Goal: Register for event/course

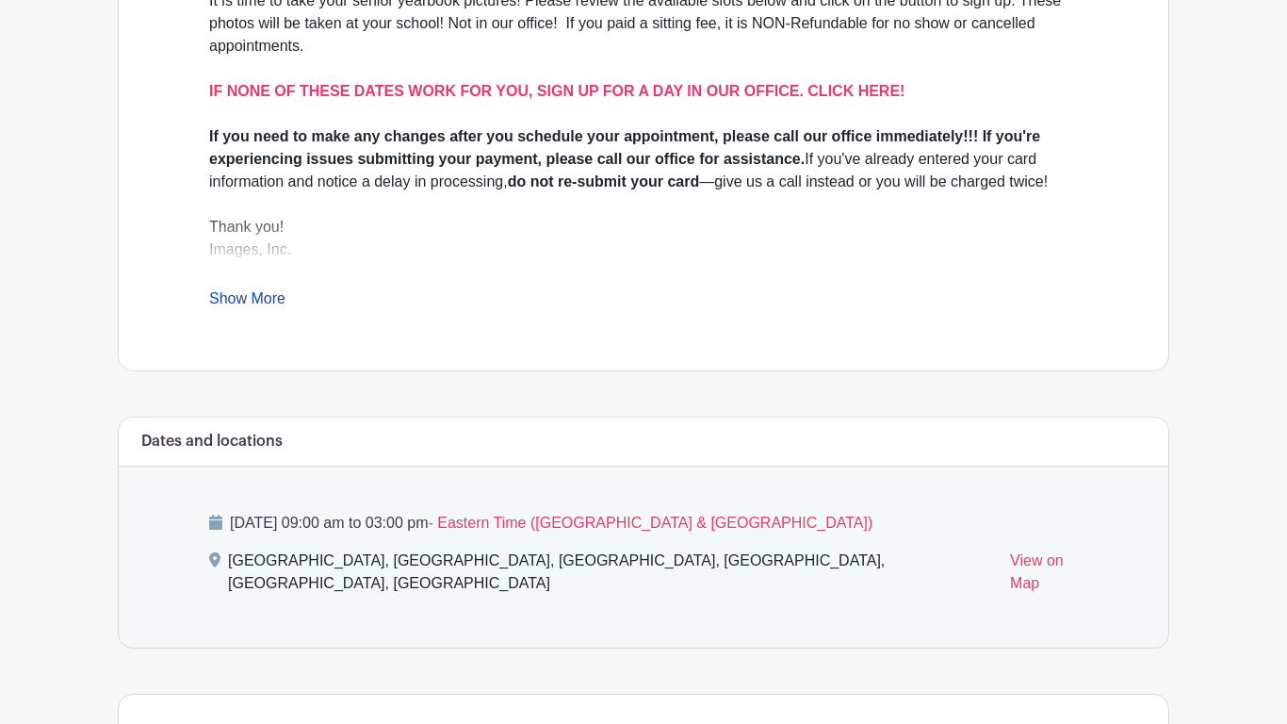
scroll to position [650, 0]
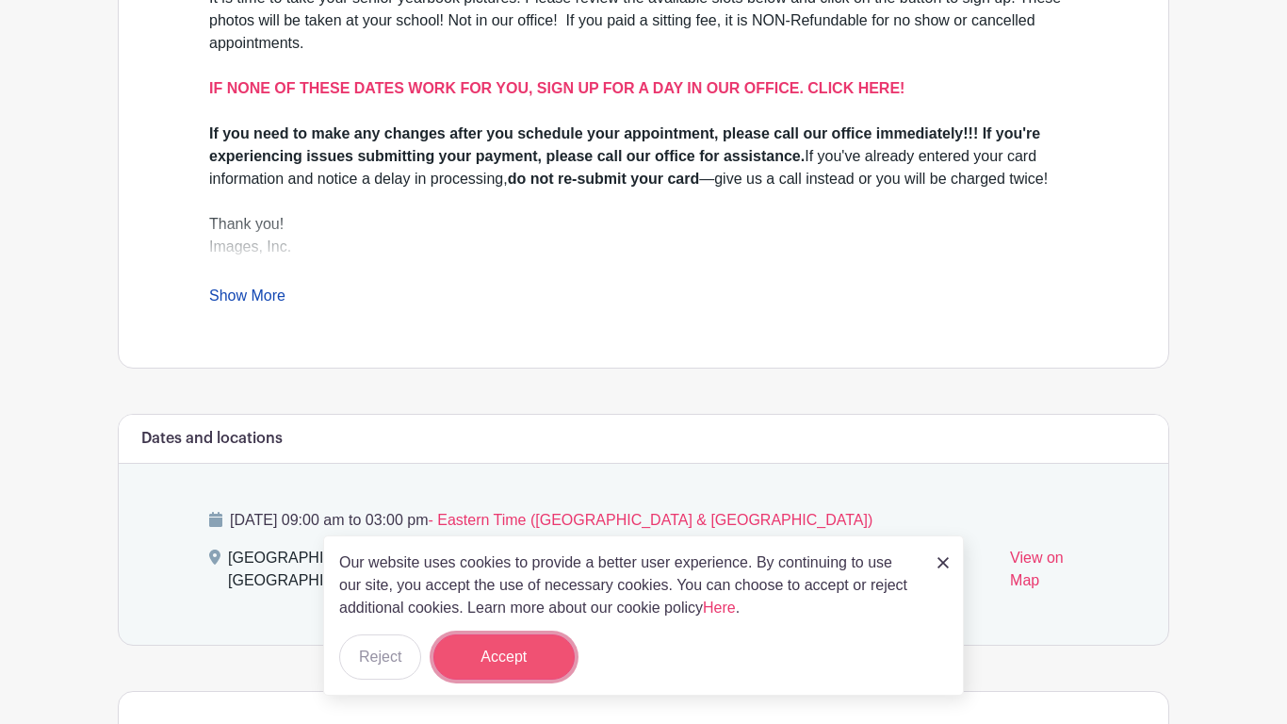
click at [505, 644] on button "Accept" at bounding box center [503, 656] width 141 height 45
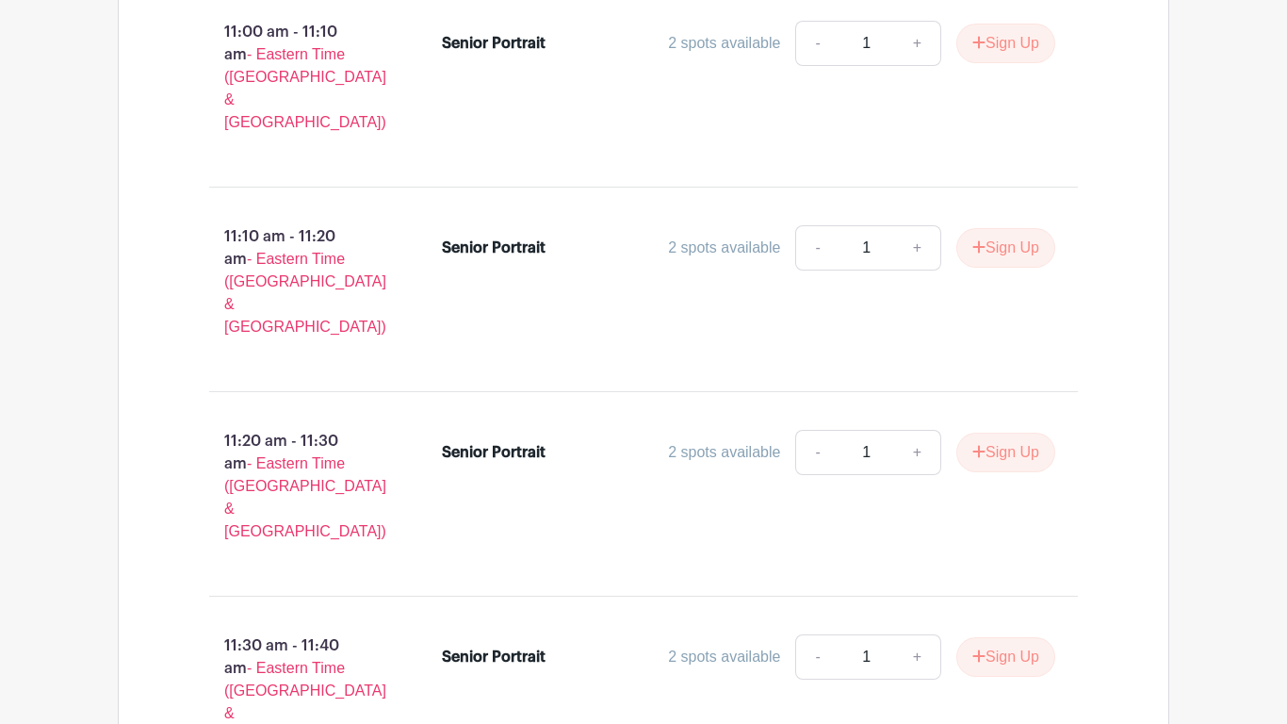
scroll to position [3878, 0]
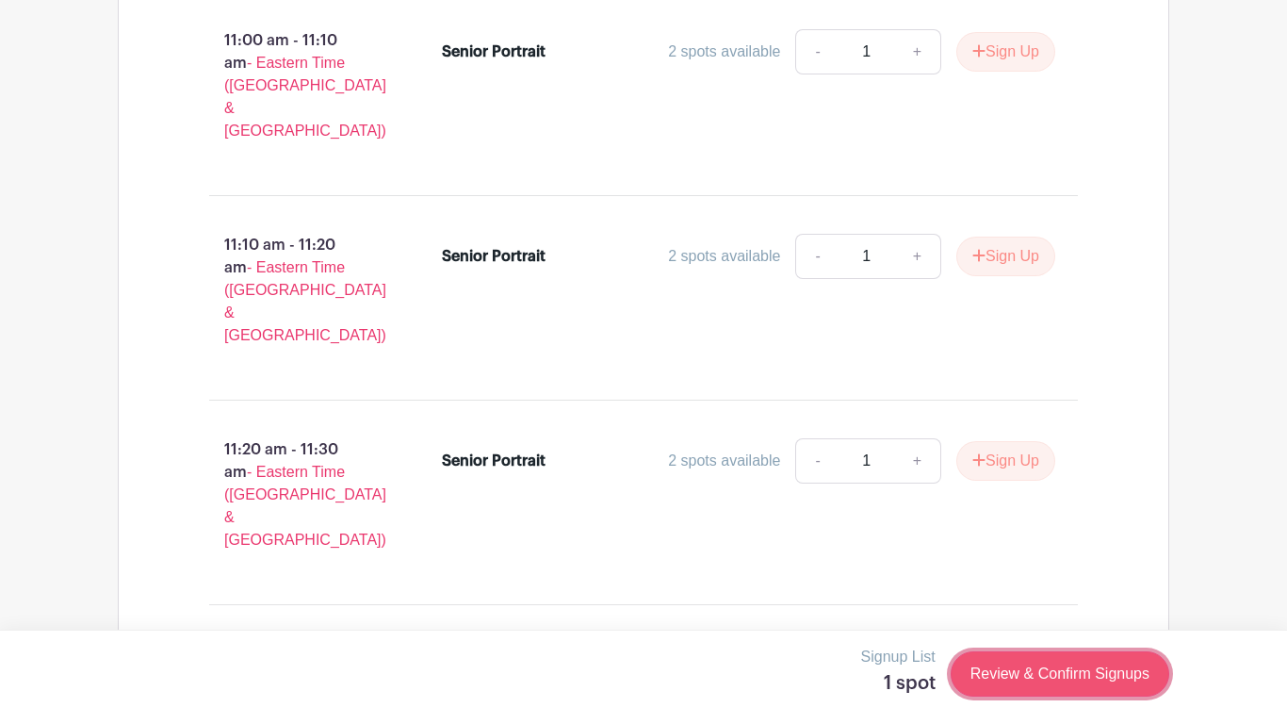
click at [1086, 662] on link "Review & Confirm Signups" at bounding box center [1060, 673] width 219 height 45
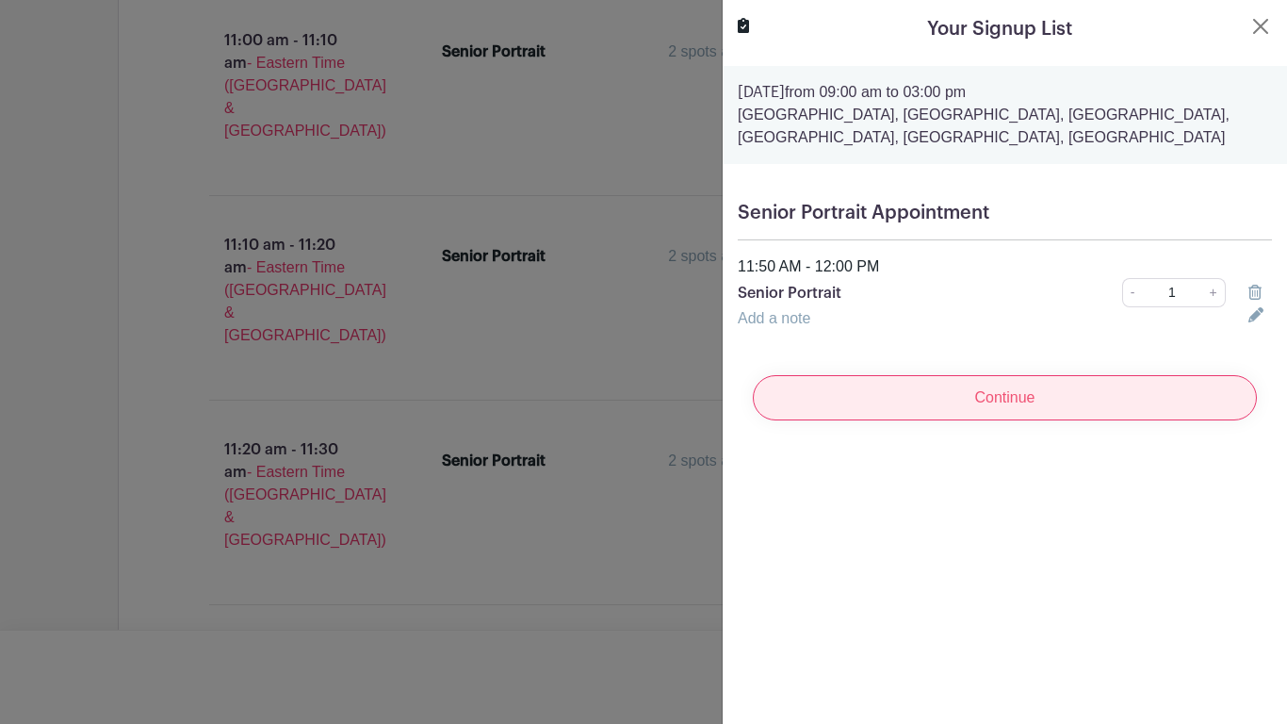
click at [1082, 420] on input "Continue" at bounding box center [1005, 397] width 504 height 45
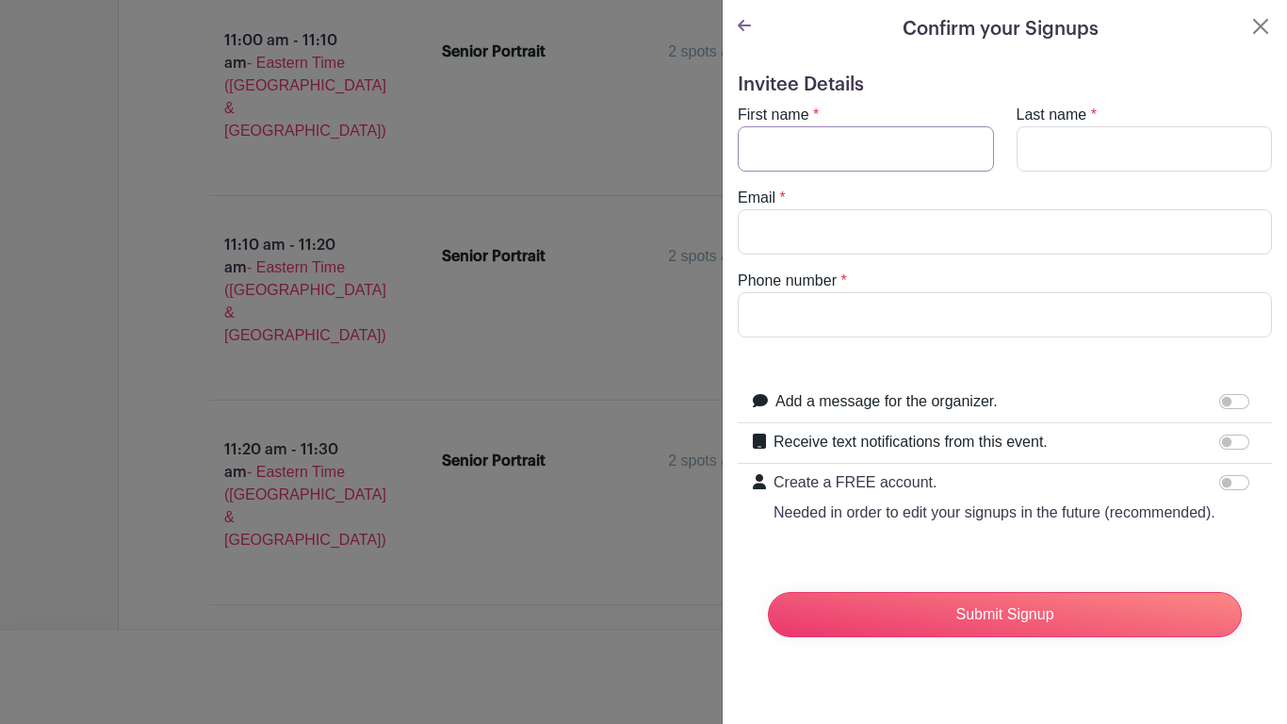
click at [821, 141] on input "First name" at bounding box center [866, 148] width 256 height 45
type input "m"
type input "Moriah"
click at [1147, 143] on input "Last name" at bounding box center [1145, 148] width 256 height 45
type input "[PERSON_NAME]"
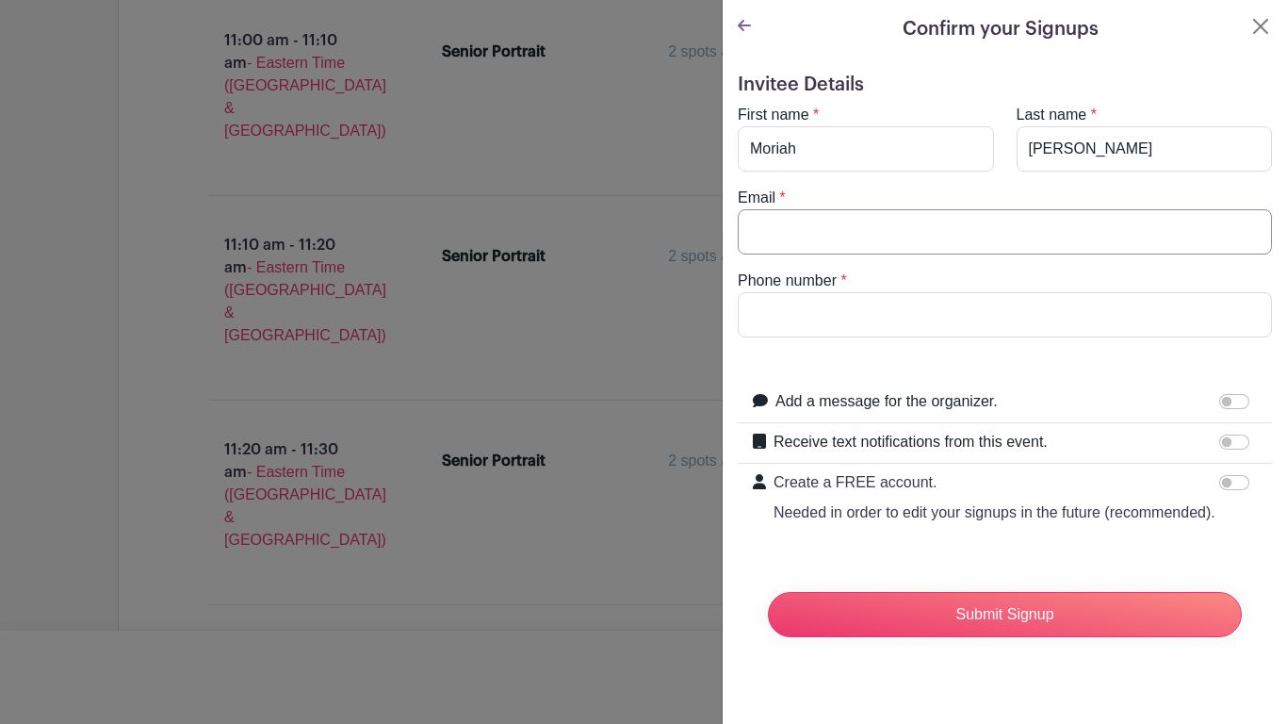
click at [965, 236] on input "Email" at bounding box center [1005, 231] width 534 height 45
type input "[EMAIL_ADDRESS][DOMAIN_NAME]"
type input "7027080746"
click at [1230, 445] on input "Receive text notifications from this event." at bounding box center [1234, 441] width 30 height 15
checkbox input "true"
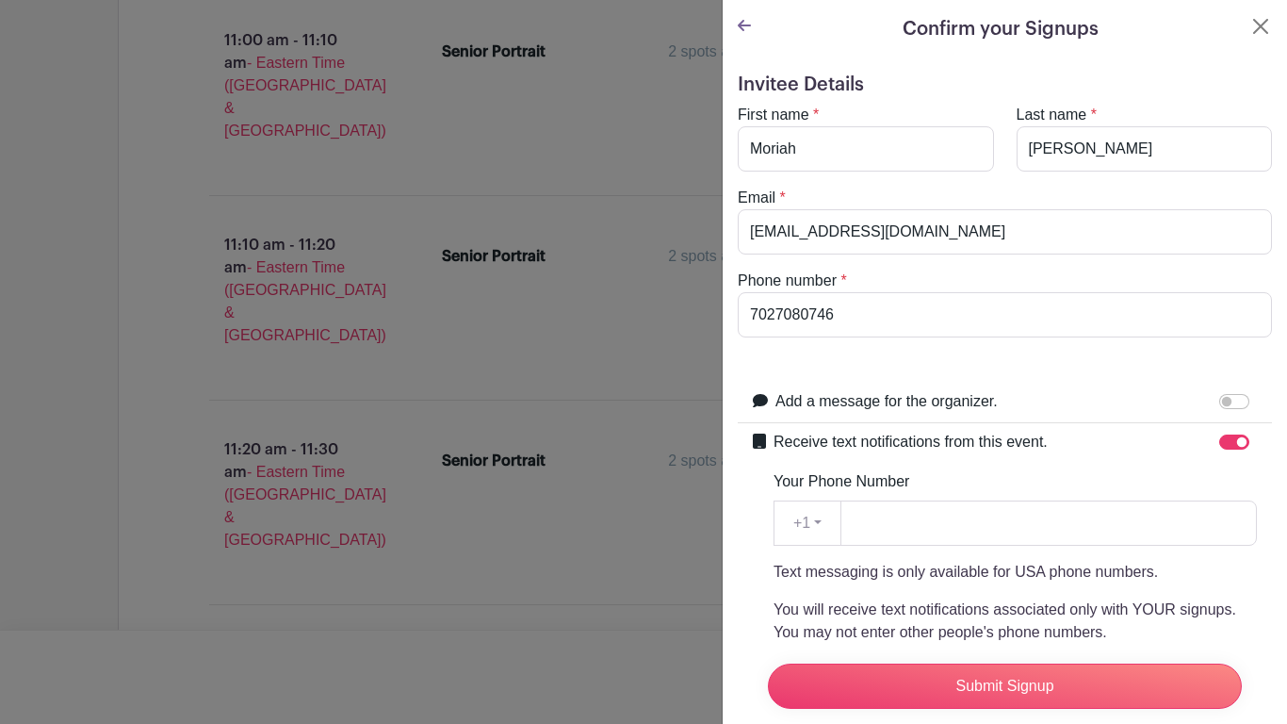
click at [1010, 354] on form "Invitee Details First name * [PERSON_NAME] Last name * [PERSON_NAME] Email * [E…" at bounding box center [1005, 539] width 534 height 933
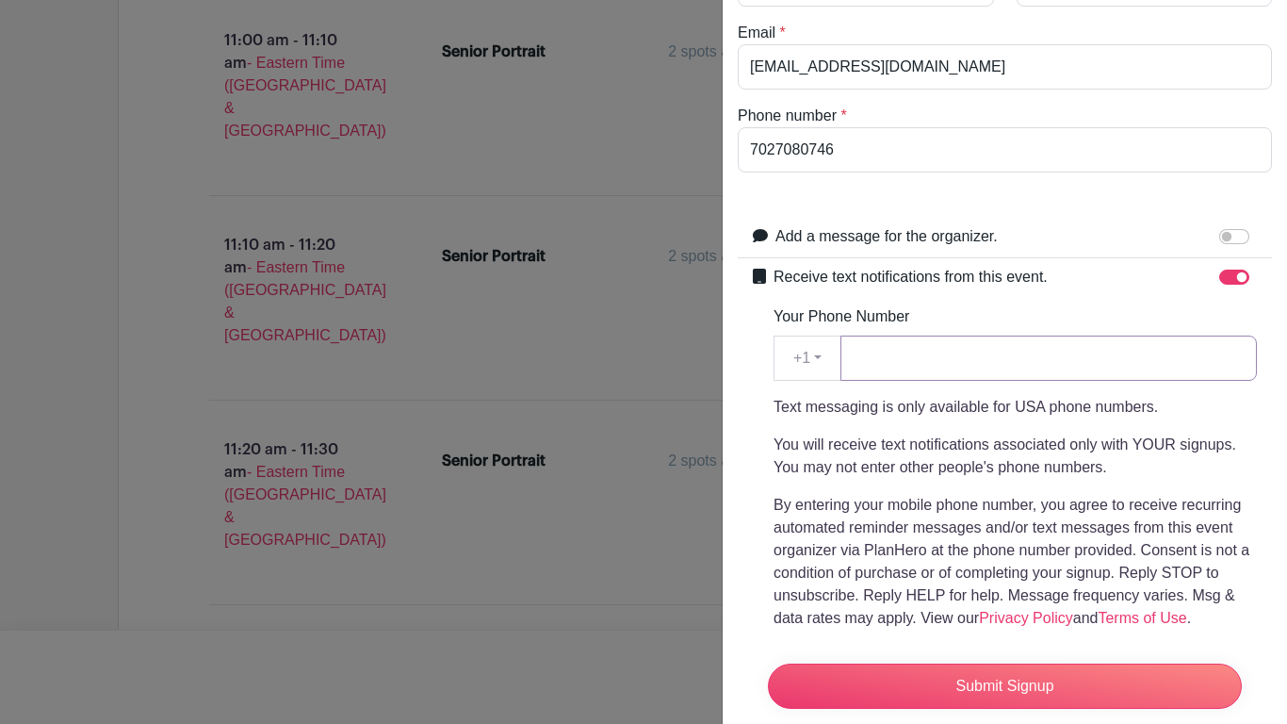
click at [862, 374] on input "Your Phone Number" at bounding box center [1049, 357] width 416 height 45
type input "7027080746"
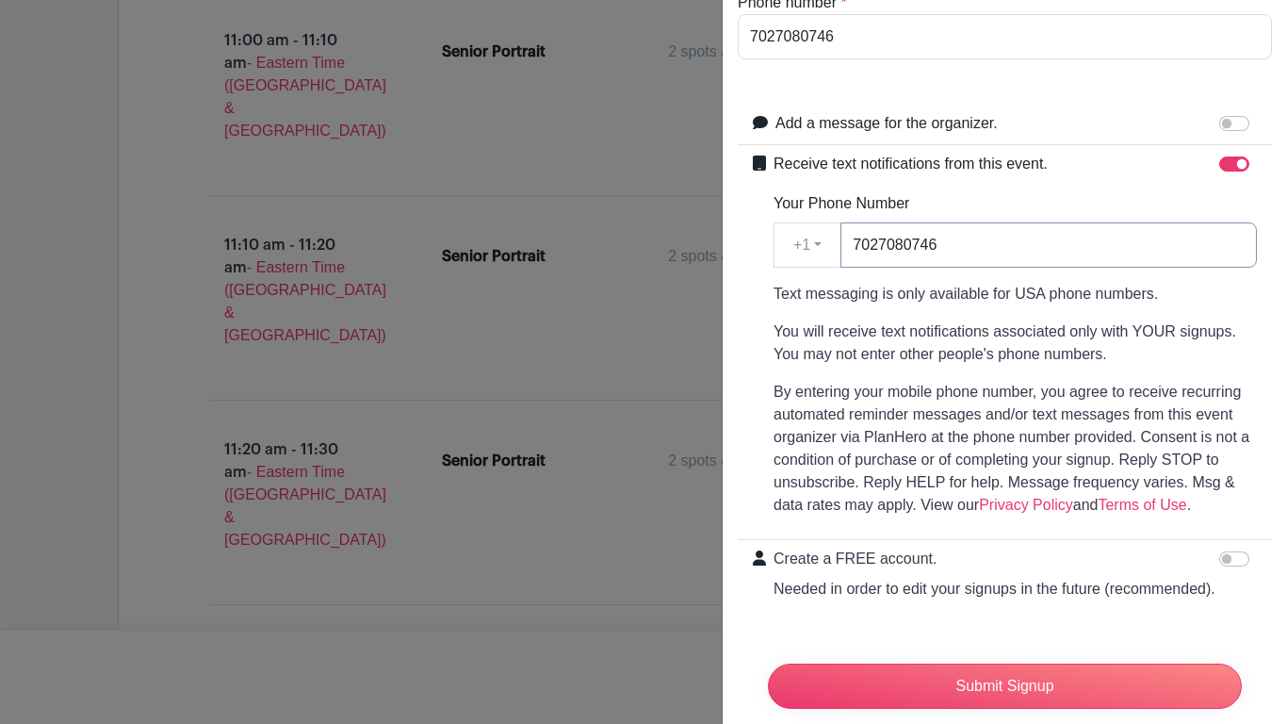
scroll to position [313, 0]
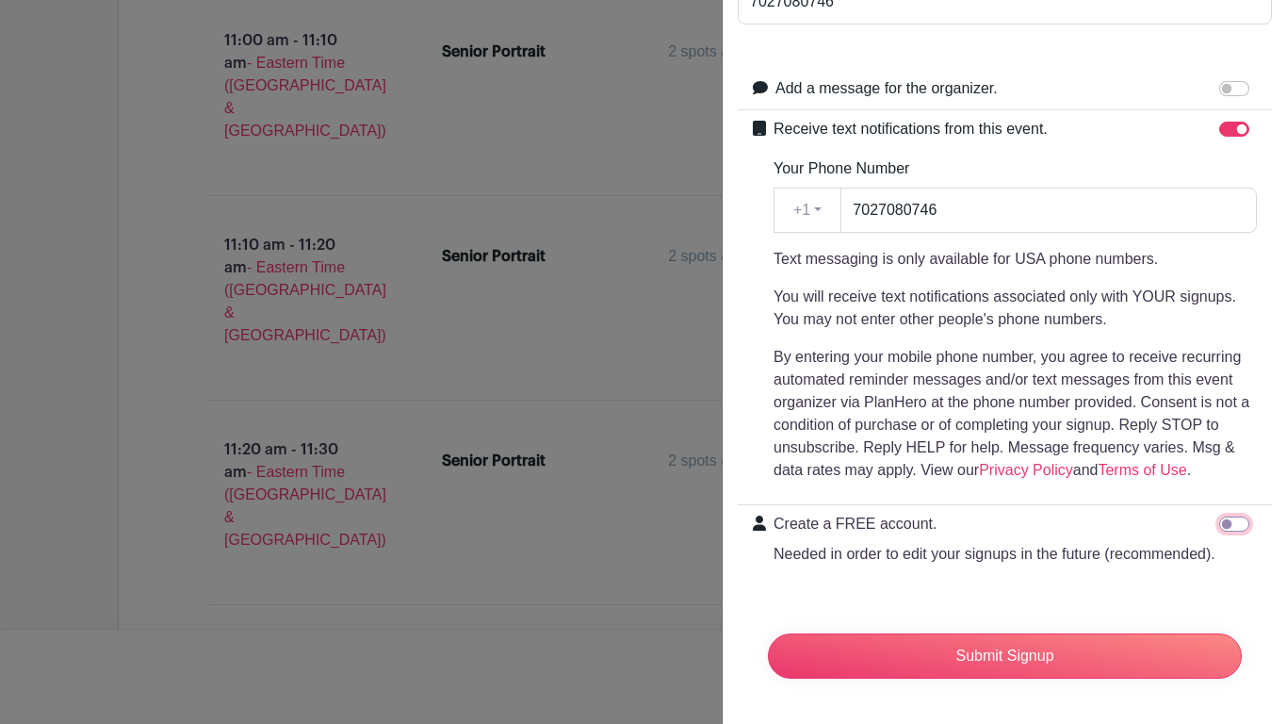
click at [1237, 525] on input "Create a FREE account. Needed in order to edit your signups in the future (reco…" at bounding box center [1234, 523] width 30 height 15
checkbox input "true"
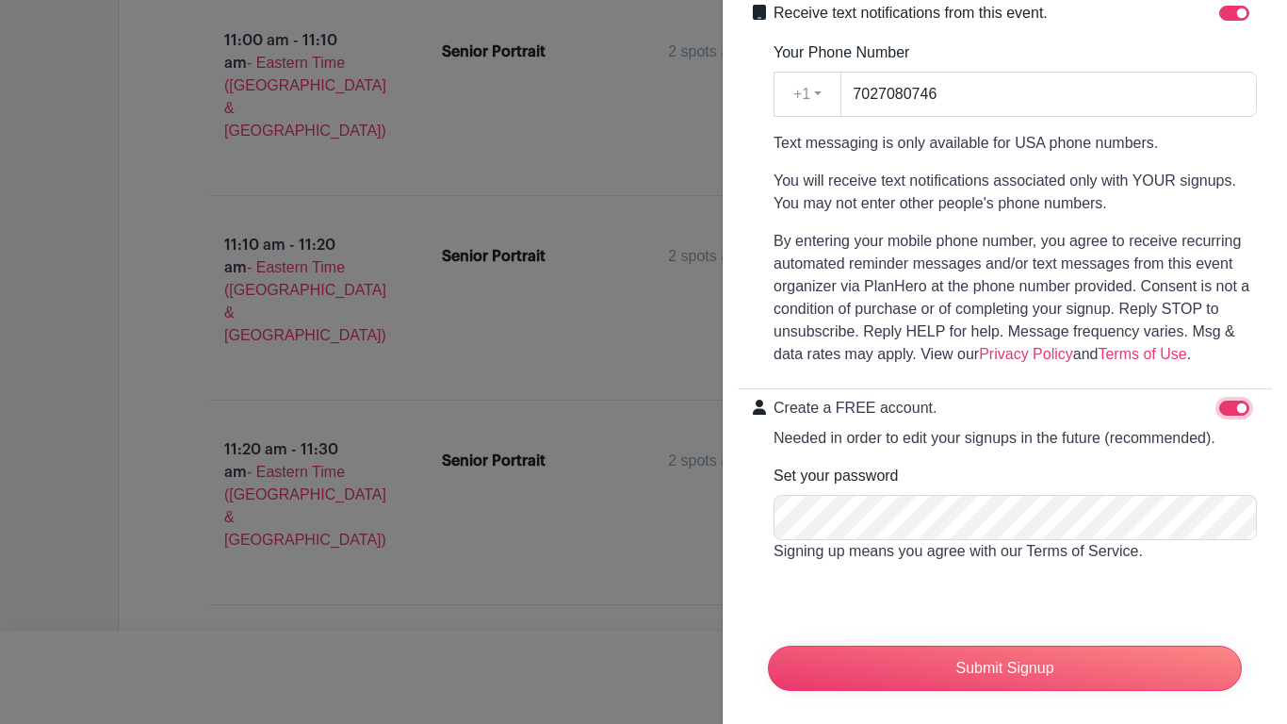
scroll to position [441, 0]
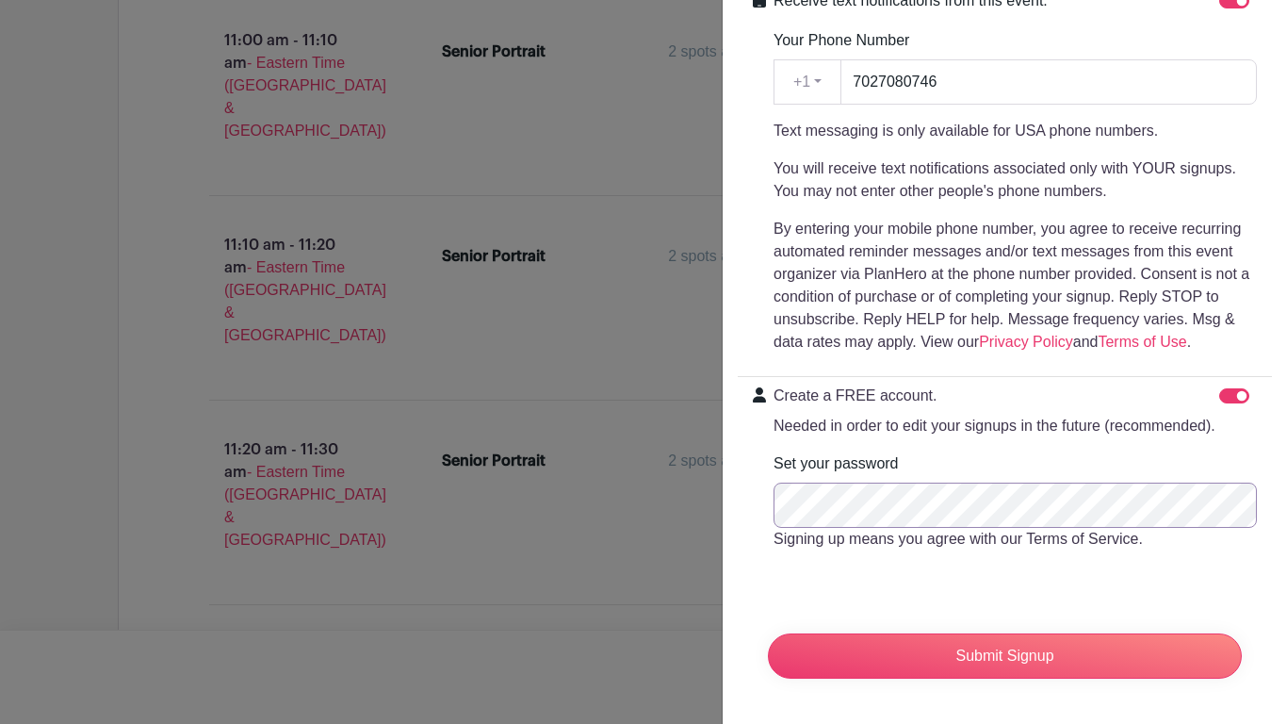
click at [768, 633] on input "Submit Signup" at bounding box center [1005, 655] width 474 height 45
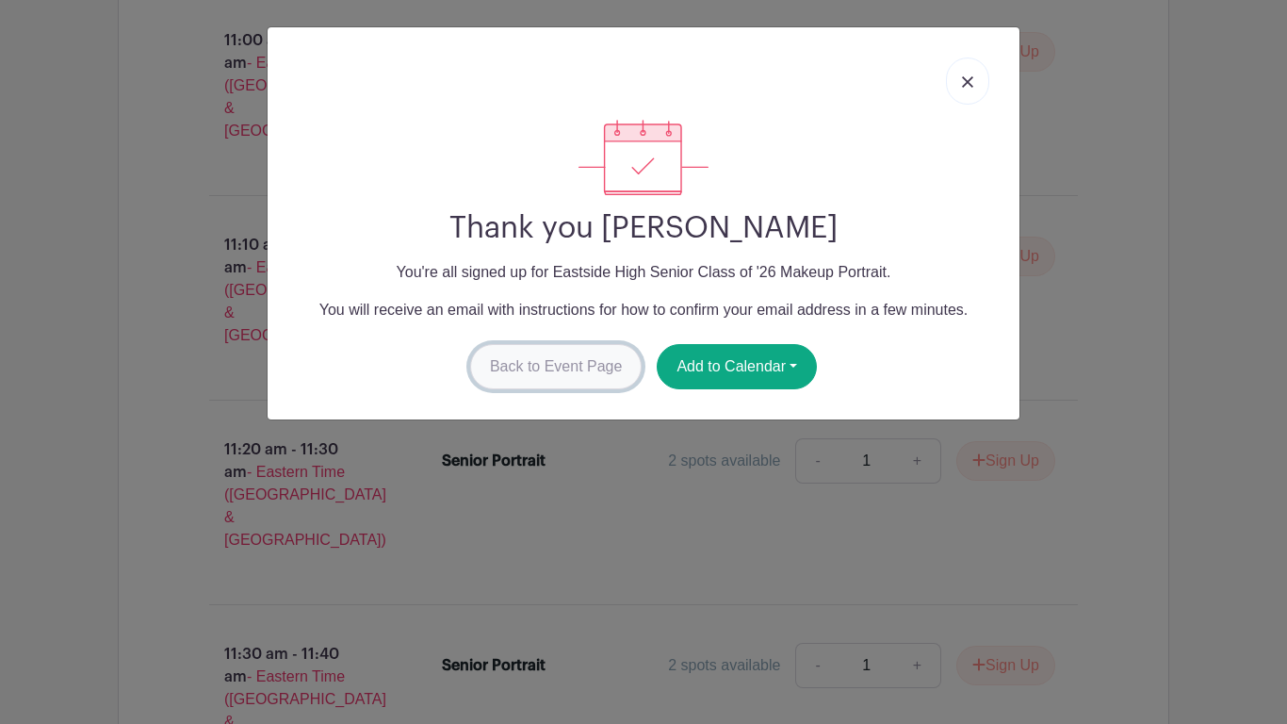
click at [509, 357] on link "Back to Event Page" at bounding box center [556, 366] width 172 height 45
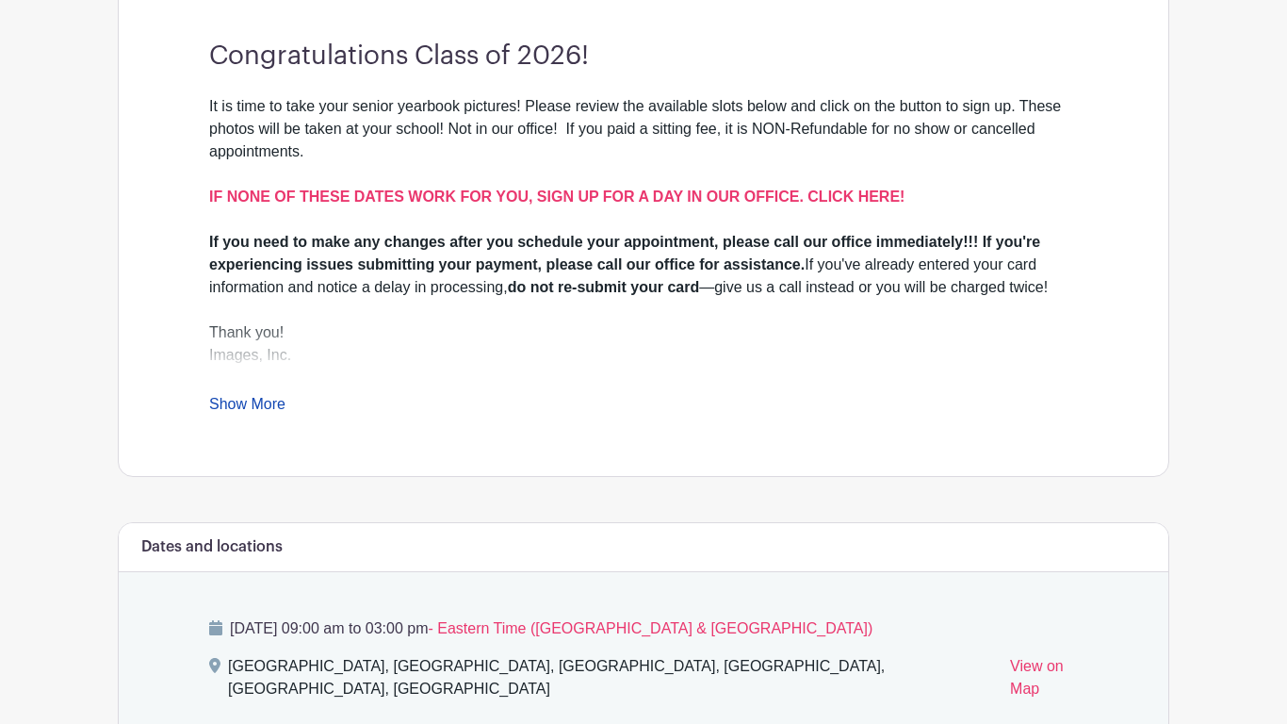
scroll to position [544, 0]
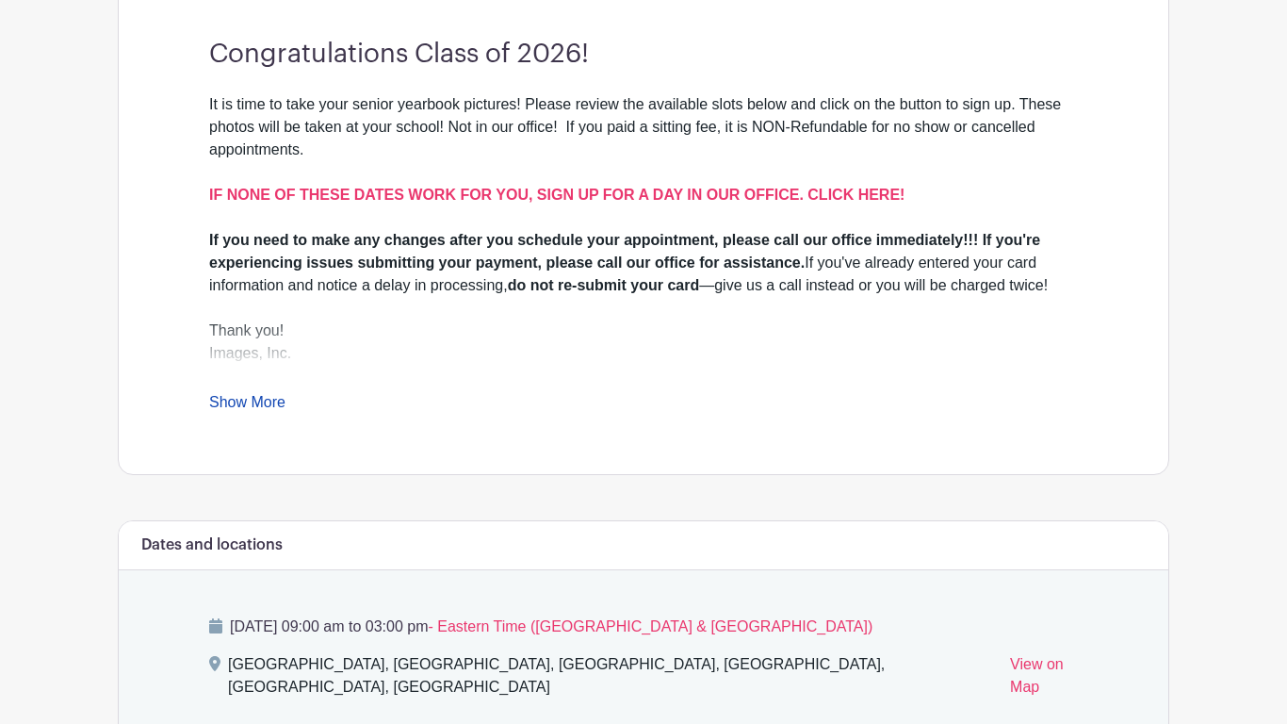
click at [251, 410] on link "Show More" at bounding box center [247, 406] width 76 height 24
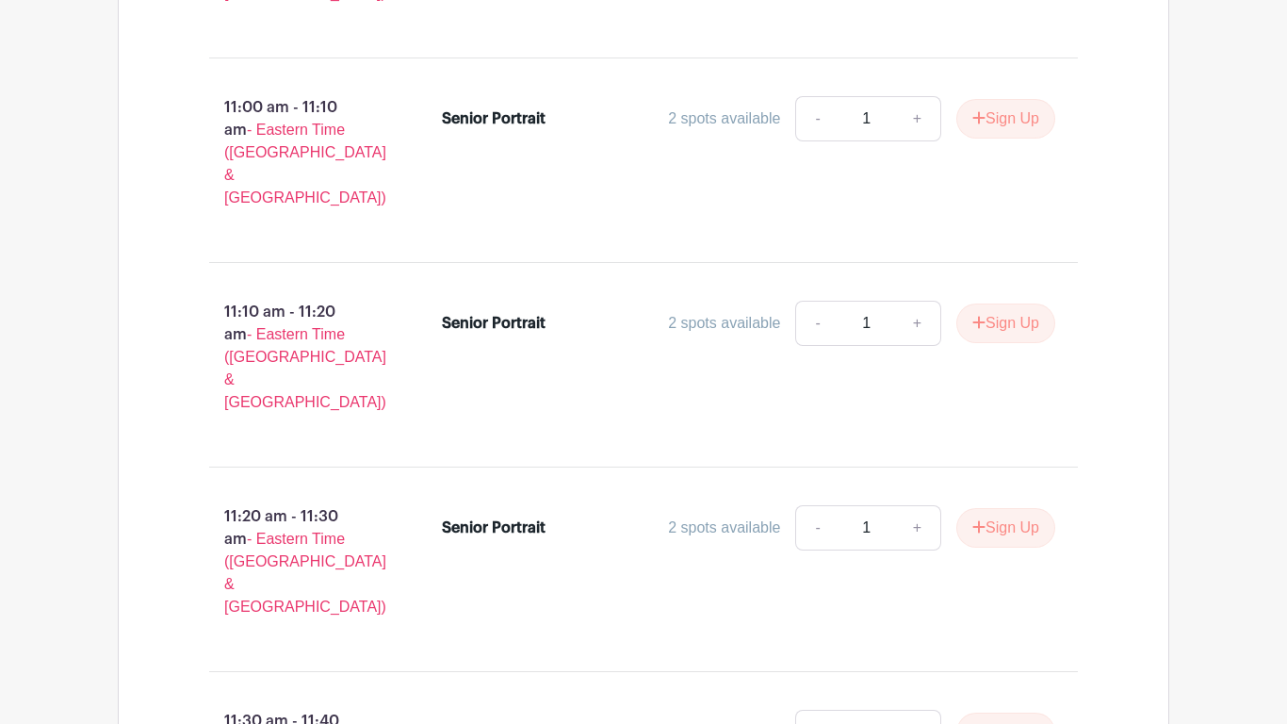
scroll to position [3841, 0]
